Goal: Download file/media

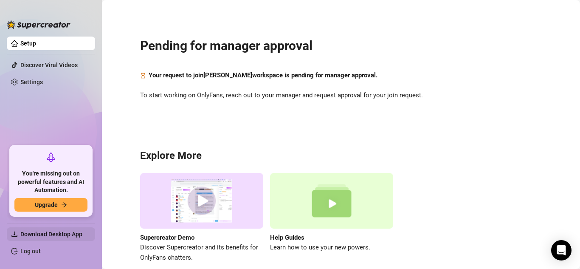
click at [59, 236] on span "Download Desktop App" at bounding box center [51, 234] width 62 height 7
